Goal: Task Accomplishment & Management: Complete application form

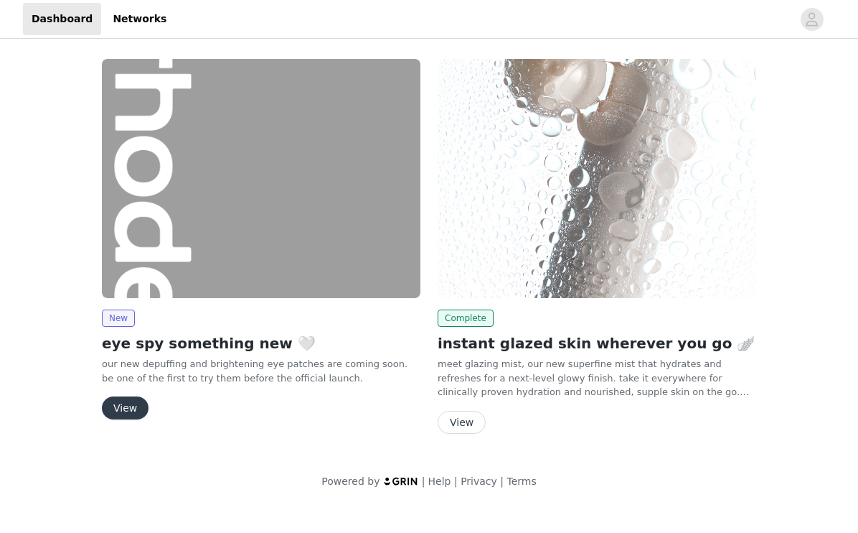
click at [133, 414] on button "View" at bounding box center [125, 407] width 47 height 23
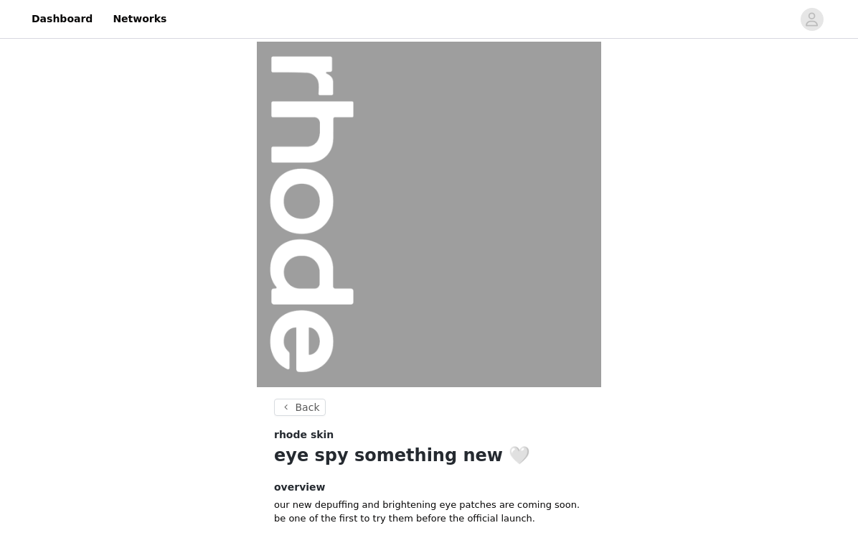
scroll to position [87, 0]
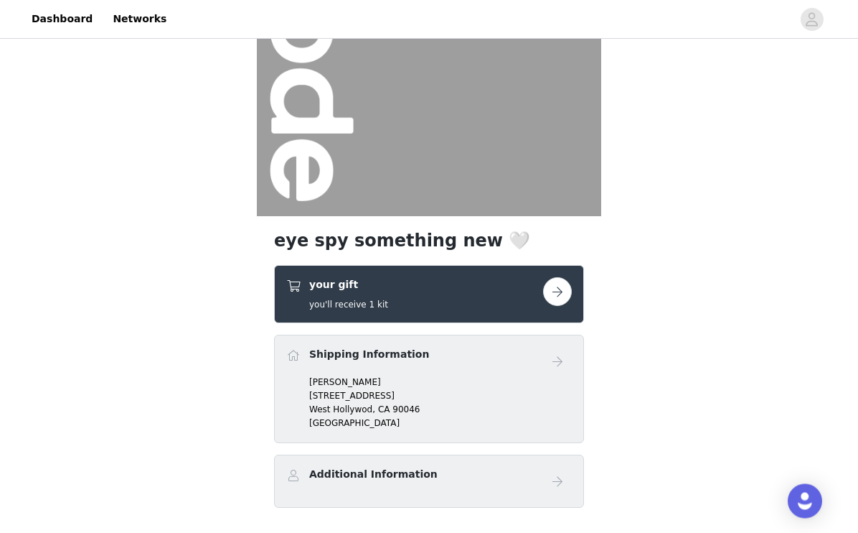
scroll to position [221, 0]
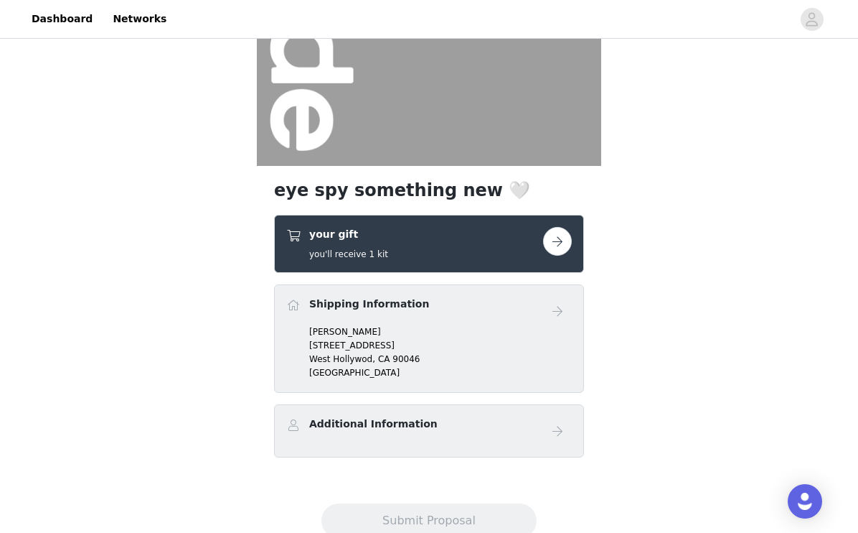
click at [529, 433] on div "Additional Information" at bounding box center [414, 426] width 257 height 21
click at [452, 426] on div "Additional Information" at bounding box center [414, 426] width 257 height 21
click at [469, 454] on div "Additional Information" at bounding box center [429, 430] width 310 height 53
click at [549, 341] on p "[STREET_ADDRESS]" at bounding box center [440, 345] width 263 height 13
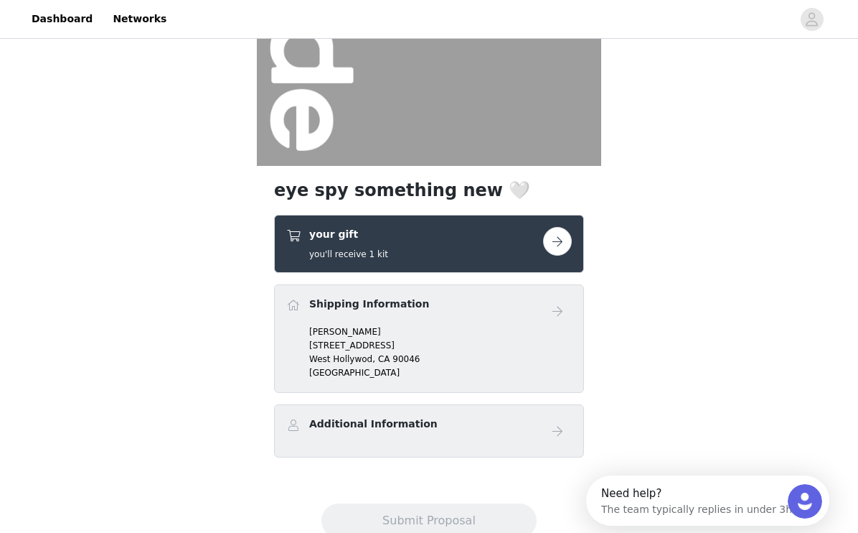
click at [545, 251] on link at bounding box center [557, 241] width 29 height 29
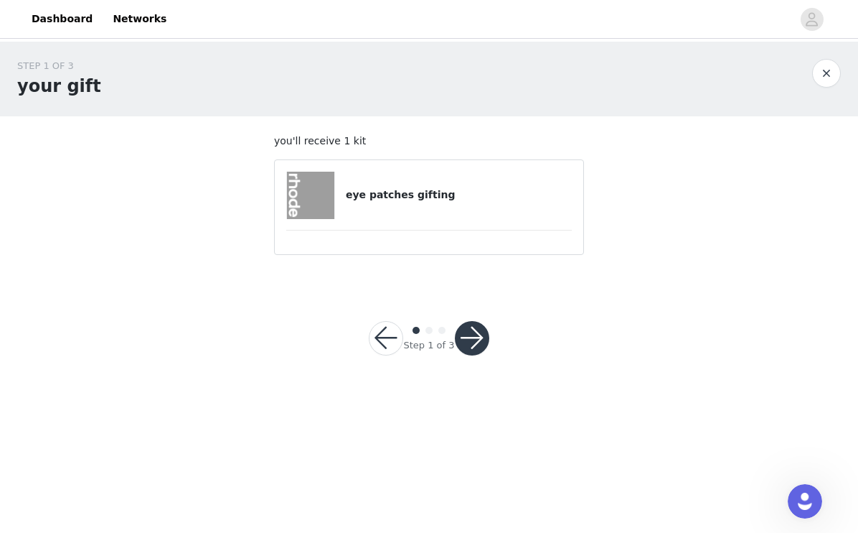
click at [538, 214] on div "eye patches gifting" at bounding box center [429, 195] width 286 height 47
click at [476, 342] on button "button" at bounding box center [472, 338] width 34 height 34
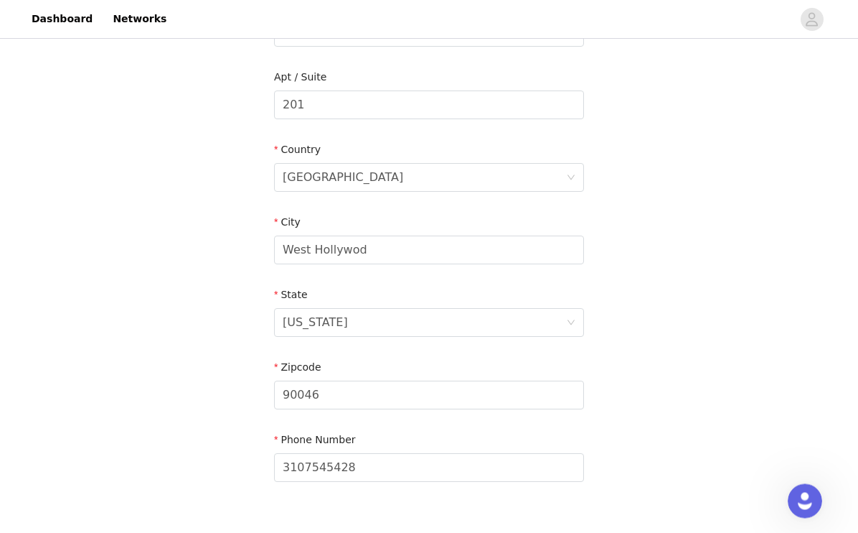
scroll to position [400, 0]
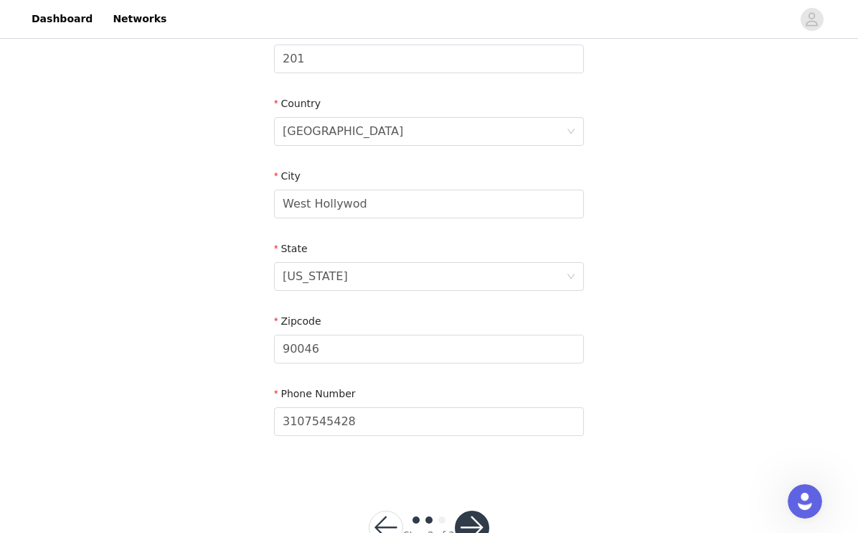
click at [482, 526] on button "button" at bounding box center [472, 527] width 34 height 34
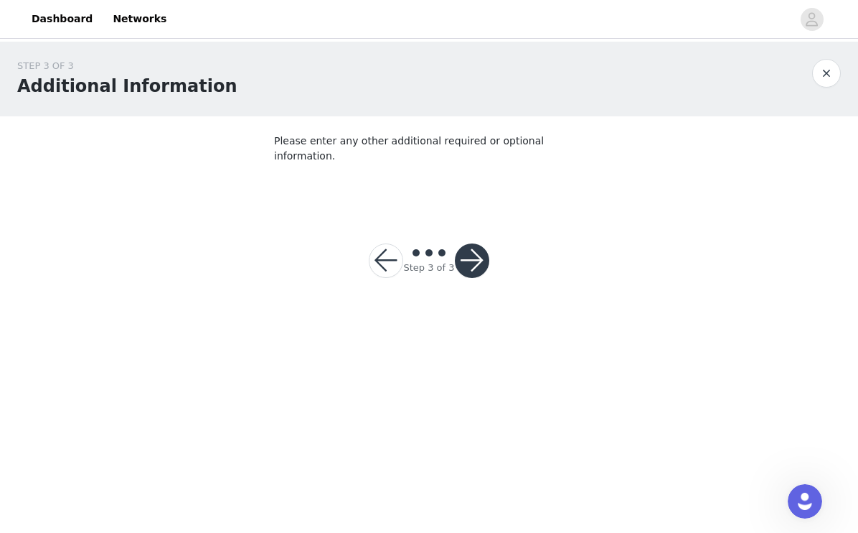
click at [474, 243] on button "button" at bounding box center [472, 260] width 34 height 34
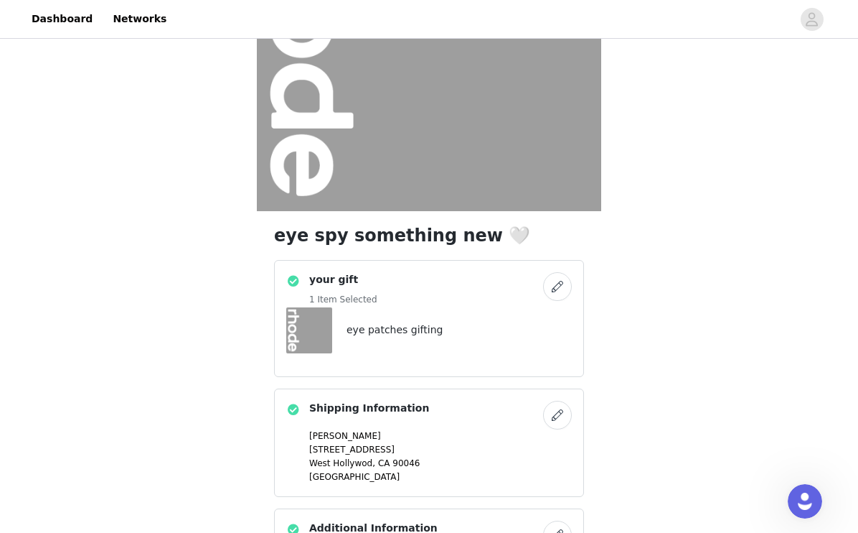
scroll to position [280, 0]
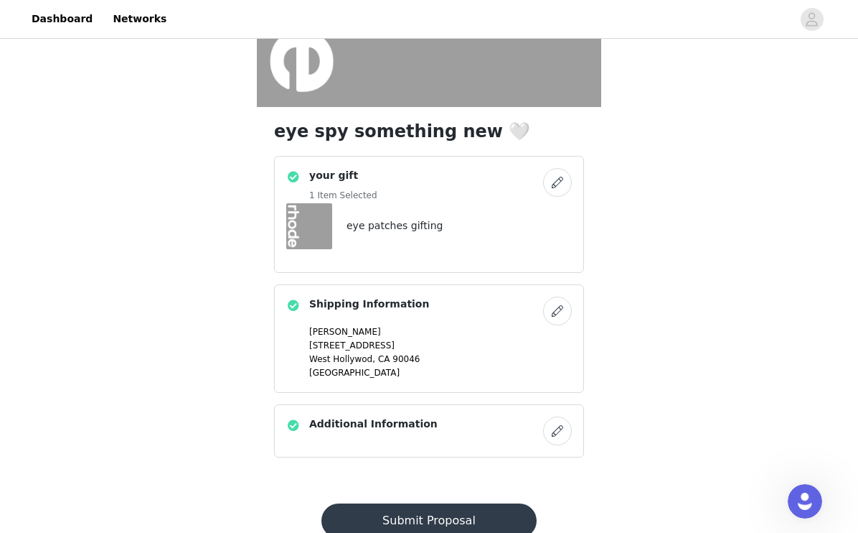
click at [456, 524] on button "Submit Proposal" at bounding box center [429, 520] width 215 height 34
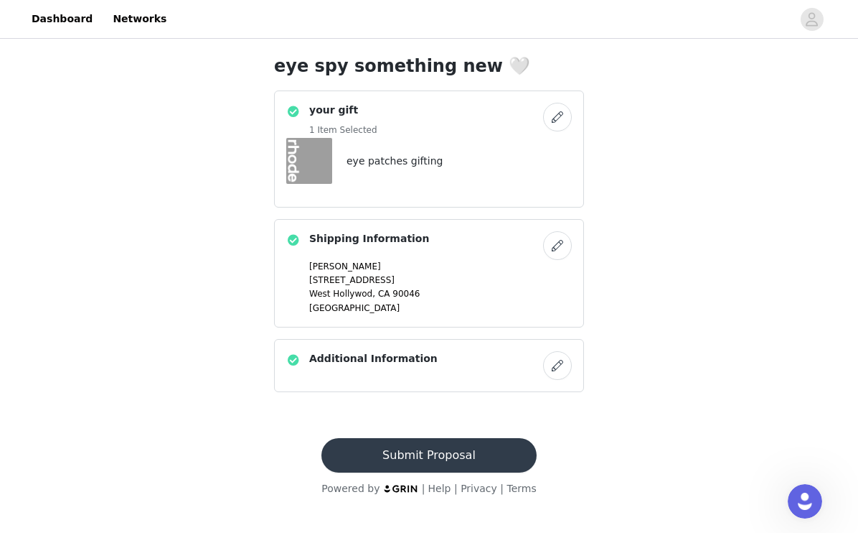
scroll to position [0, 0]
